Goal: Navigation & Orientation: Find specific page/section

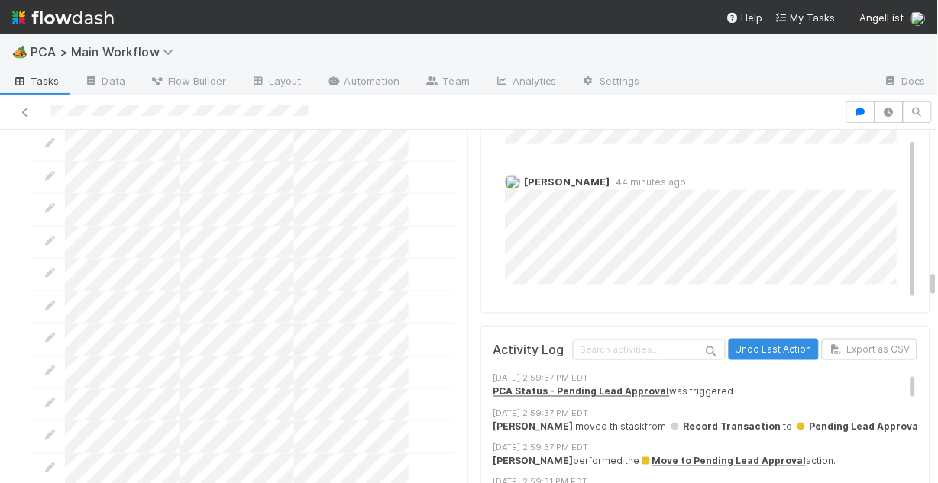
scroll to position [2688, 0]
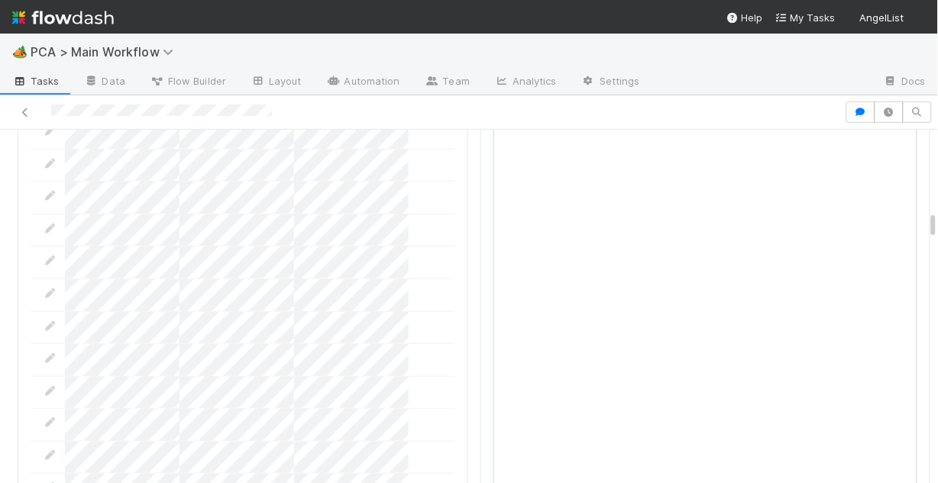
scroll to position [1344, 0]
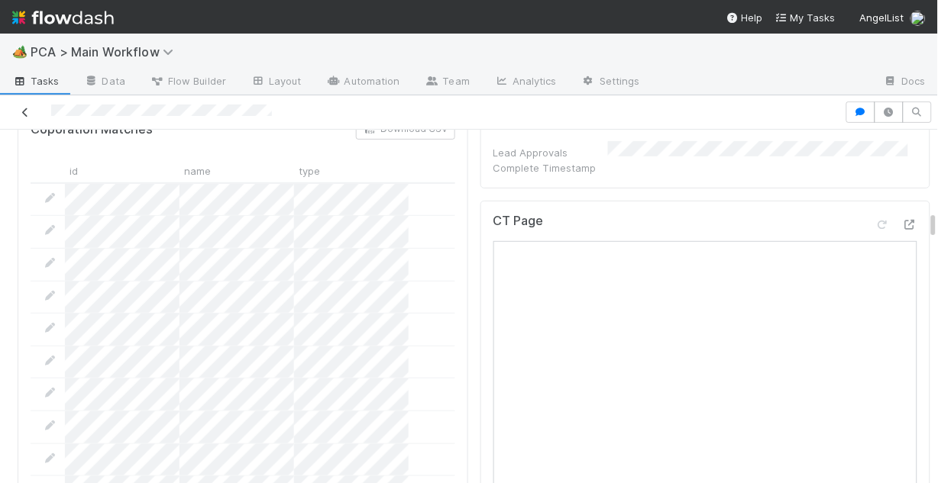
click at [23, 112] on icon at bounding box center [25, 113] width 15 height 10
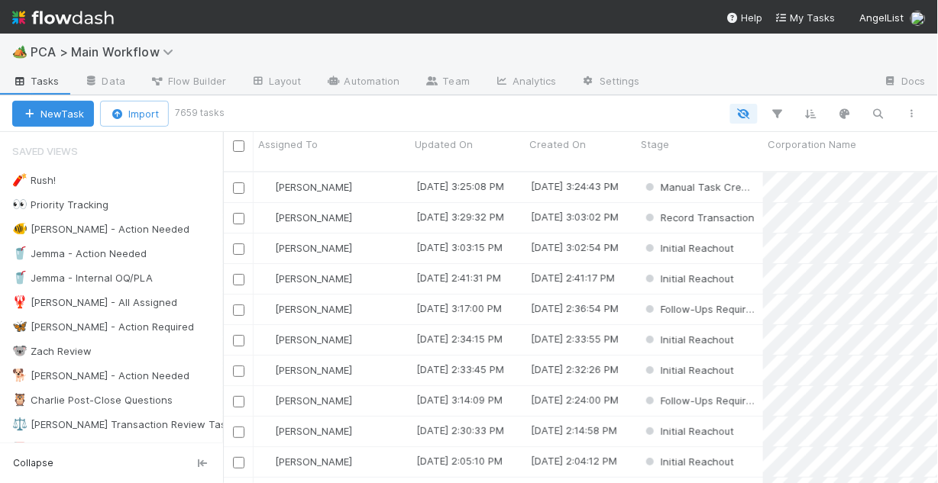
scroll to position [315, 706]
